Goal: Transaction & Acquisition: Purchase product/service

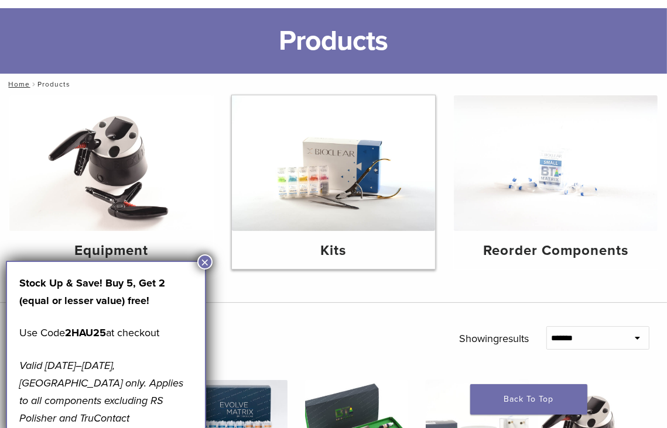
scroll to position [59, 0]
click at [322, 204] on img at bounding box center [334, 163] width 204 height 136
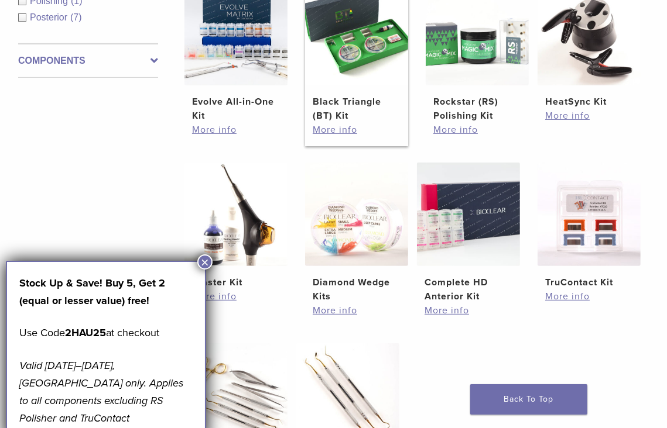
scroll to position [293, 0]
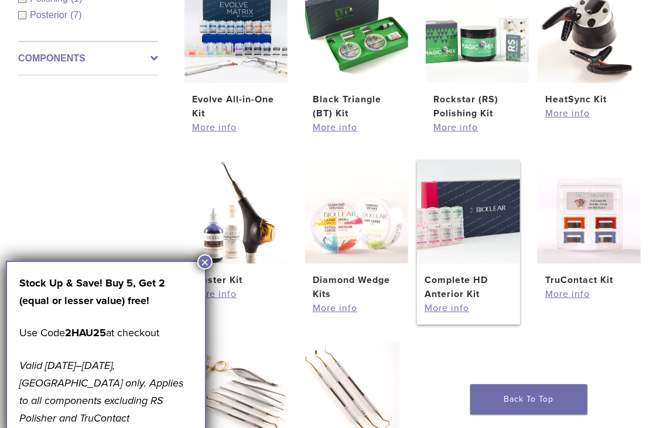
click at [503, 209] on img at bounding box center [468, 211] width 103 height 103
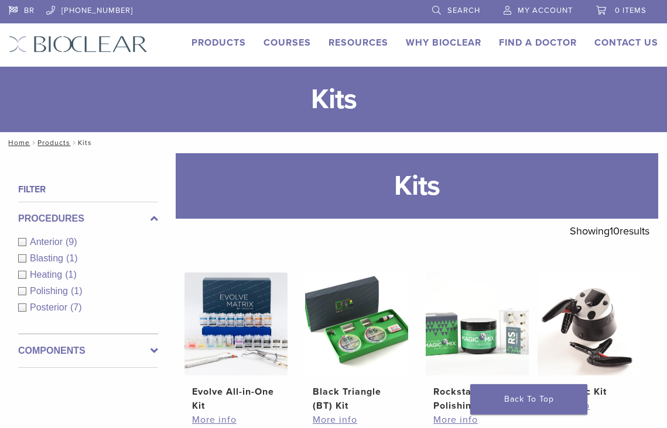
scroll to position [293, 0]
